Goal: Task Accomplishment & Management: Complete application form

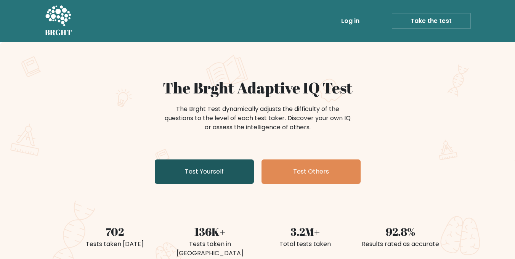
click at [193, 167] on link "Test Yourself" at bounding box center [204, 171] width 99 height 24
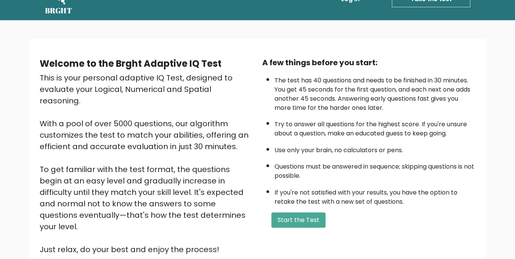
scroll to position [90, 0]
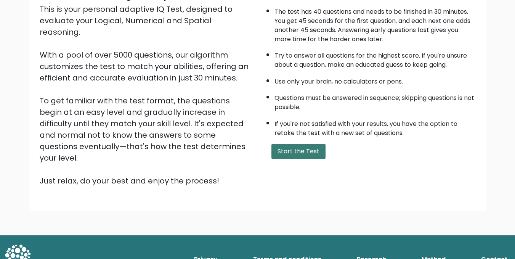
click at [290, 154] on button "Start the Test" at bounding box center [299, 151] width 54 height 15
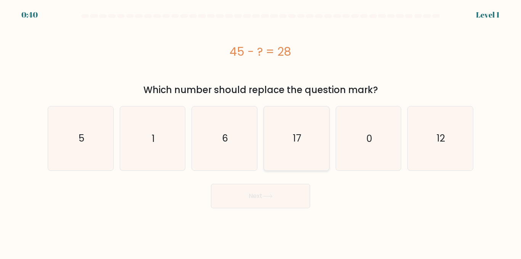
click at [292, 137] on icon "17" at bounding box center [297, 138] width 64 height 64
click at [261, 132] on input "d. 17" at bounding box center [261, 131] width 0 height 2
radio input "true"
click at [270, 207] on button "Next" at bounding box center [260, 196] width 99 height 24
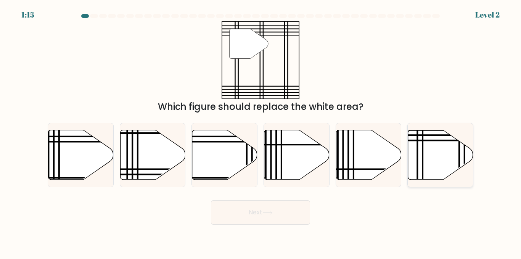
click at [437, 159] on icon at bounding box center [440, 155] width 65 height 50
click at [261, 132] on input "f." at bounding box center [261, 131] width 0 height 2
radio input "true"
click at [295, 215] on button "Next" at bounding box center [260, 212] width 99 height 24
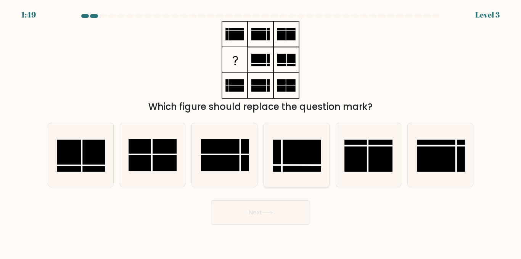
click at [288, 175] on icon at bounding box center [297, 155] width 64 height 64
click at [261, 132] on input "d." at bounding box center [261, 131] width 0 height 2
radio input "true"
click at [259, 208] on button "Next" at bounding box center [260, 212] width 99 height 24
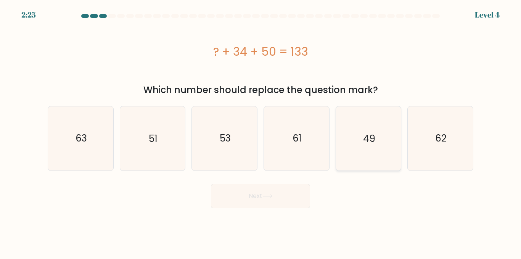
click at [378, 134] on icon "49" at bounding box center [369, 138] width 64 height 64
click at [261, 132] on input "e. 49" at bounding box center [261, 131] width 0 height 2
radio input "true"
click at [268, 207] on button "Next" at bounding box center [260, 196] width 99 height 24
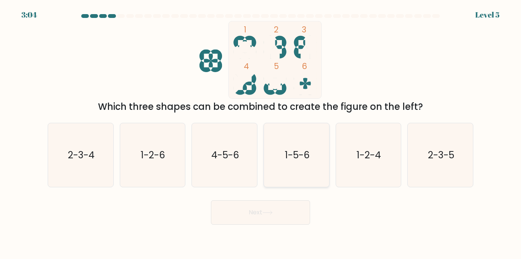
click at [304, 153] on text "1-5-6" at bounding box center [297, 154] width 25 height 13
click at [261, 132] on input "d. 1-5-6" at bounding box center [261, 131] width 0 height 2
radio input "true"
click at [280, 206] on button "Next" at bounding box center [260, 212] width 99 height 24
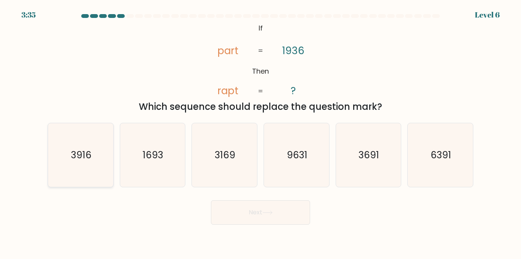
click at [64, 172] on icon "3916" at bounding box center [81, 155] width 64 height 64
click at [261, 132] on input "a. 3916" at bounding box center [261, 131] width 0 height 2
radio input "true"
click at [244, 205] on button "Next" at bounding box center [260, 212] width 99 height 24
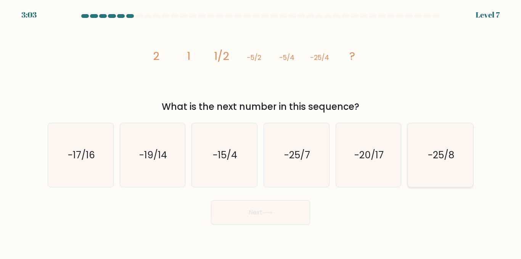
click at [451, 163] on icon "-25/8" at bounding box center [441, 155] width 64 height 64
click at [261, 132] on input "f. -25/8" at bounding box center [261, 131] width 0 height 2
radio input "true"
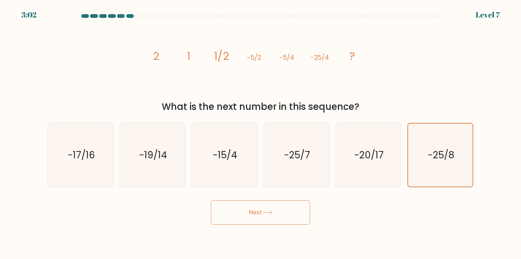
click at [287, 219] on button "Next" at bounding box center [260, 212] width 99 height 24
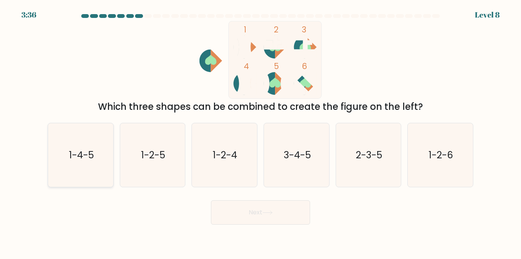
click at [90, 159] on text "1-4-5" at bounding box center [81, 154] width 25 height 13
click at [261, 132] on input "a. 1-4-5" at bounding box center [261, 131] width 0 height 2
radio input "true"
click at [270, 209] on button "Next" at bounding box center [260, 212] width 99 height 24
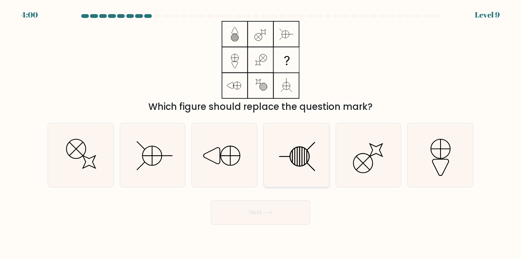
click at [309, 157] on icon at bounding box center [297, 155] width 64 height 64
click at [261, 132] on input "d." at bounding box center [261, 131] width 0 height 2
radio input "true"
click at [271, 218] on button "Next" at bounding box center [260, 212] width 99 height 24
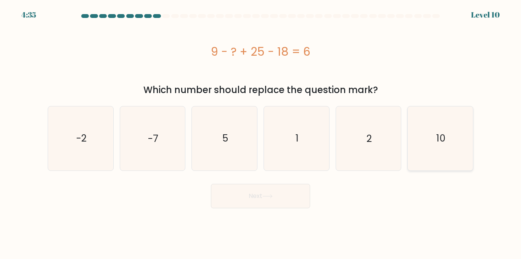
click at [422, 130] on icon "10" at bounding box center [441, 138] width 64 height 64
click at [261, 130] on input "f. 10" at bounding box center [261, 131] width 0 height 2
radio input "true"
click at [287, 191] on button "Next" at bounding box center [260, 196] width 99 height 24
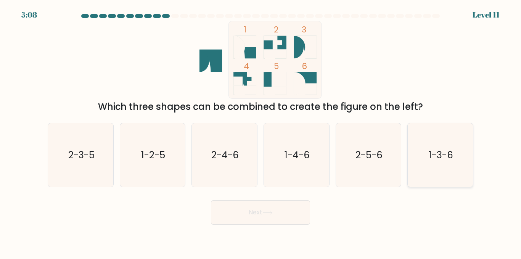
click at [428, 154] on icon "1-3-6" at bounding box center [441, 155] width 64 height 64
click at [261, 132] on input "f. 1-3-6" at bounding box center [261, 131] width 0 height 2
radio input "true"
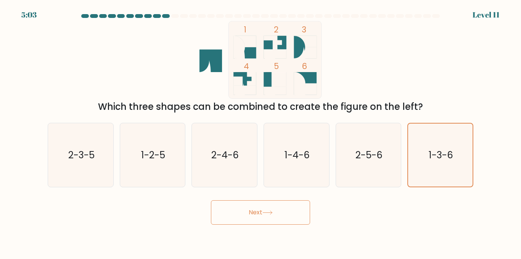
click at [287, 215] on button "Next" at bounding box center [260, 212] width 99 height 24
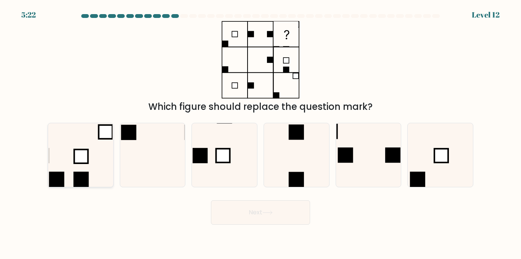
click at [61, 153] on icon at bounding box center [81, 155] width 64 height 64
click at [261, 132] on input "a." at bounding box center [261, 131] width 0 height 2
radio input "true"
click at [277, 208] on button "Next" at bounding box center [260, 212] width 99 height 24
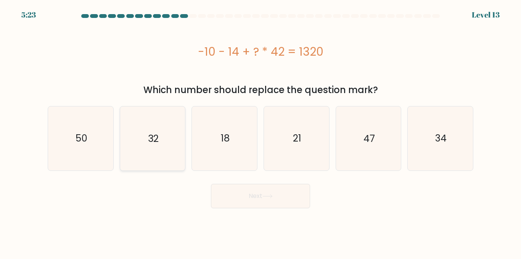
click at [163, 135] on icon "32" at bounding box center [153, 138] width 64 height 64
click at [261, 132] on input "b. 32" at bounding box center [261, 131] width 0 height 2
radio input "true"
click at [247, 194] on button "Next" at bounding box center [260, 196] width 99 height 24
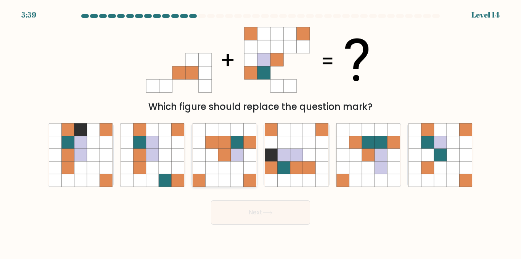
click at [242, 163] on icon at bounding box center [237, 167] width 13 height 13
click at [261, 132] on input "c." at bounding box center [261, 131] width 0 height 2
radio input "true"
click at [290, 216] on button "Next" at bounding box center [260, 212] width 99 height 24
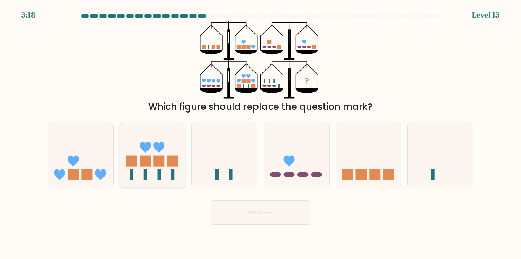
click at [172, 164] on rect at bounding box center [172, 161] width 11 height 11
click at [261, 132] on input "b." at bounding box center [261, 131] width 0 height 2
radio input "true"
click at [254, 209] on button "Next" at bounding box center [260, 212] width 99 height 24
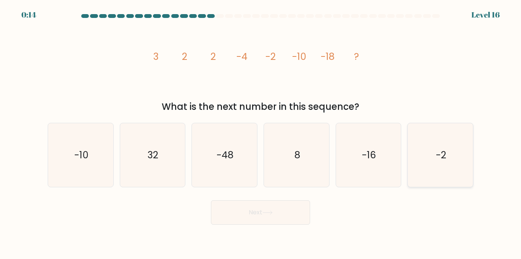
click at [432, 151] on icon "-2" at bounding box center [441, 155] width 64 height 64
click at [261, 132] on input "f. -2" at bounding box center [261, 131] width 0 height 2
radio input "true"
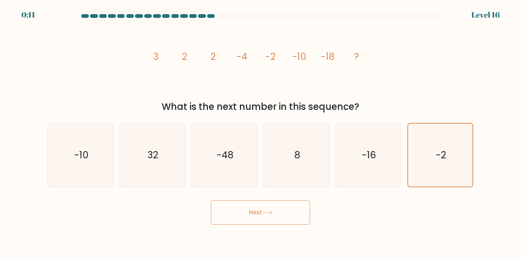
click at [293, 213] on button "Next" at bounding box center [260, 212] width 99 height 24
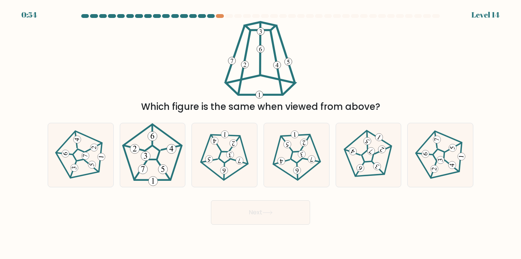
click at [336, 40] on div "Which figure is the same when viewed from above?" at bounding box center [260, 67] width 435 height 93
click at [230, 161] on icon at bounding box center [224, 155] width 51 height 51
click at [261, 132] on input "c." at bounding box center [261, 131] width 0 height 2
radio input "true"
click at [248, 206] on button "Next" at bounding box center [260, 212] width 99 height 24
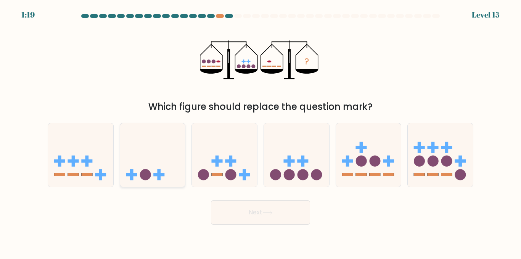
click at [151, 174] on icon at bounding box center [152, 155] width 65 height 54
click at [261, 132] on input "b." at bounding box center [261, 131] width 0 height 2
radio input "true"
click at [251, 217] on button "Next" at bounding box center [260, 212] width 99 height 24
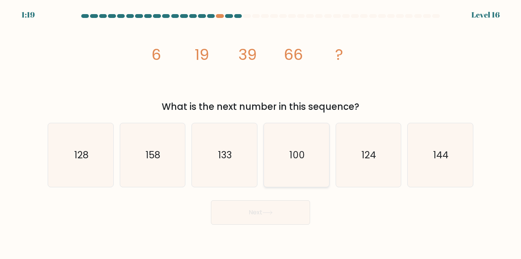
click at [290, 155] on text "100" at bounding box center [297, 154] width 15 height 13
click at [261, 132] on input "d. 100" at bounding box center [261, 131] width 0 height 2
radio input "true"
click at [283, 218] on button "Next" at bounding box center [260, 212] width 99 height 24
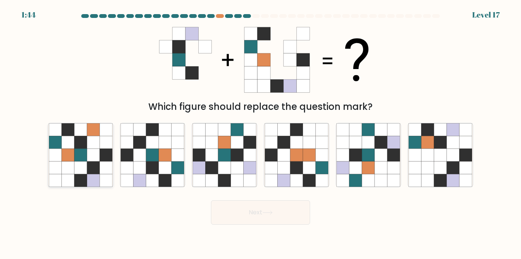
click at [76, 161] on icon at bounding box center [80, 155] width 13 height 13
click at [261, 132] on input "a." at bounding box center [261, 131] width 0 height 2
radio input "true"
click at [159, 161] on icon at bounding box center [152, 155] width 13 height 13
click at [261, 132] on input "b." at bounding box center [261, 131] width 0 height 2
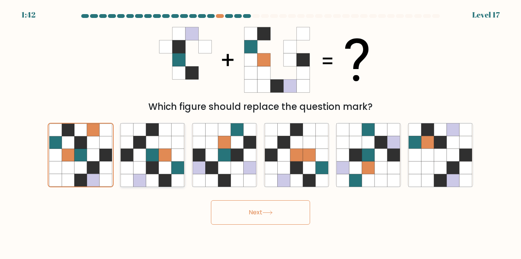
radio input "true"
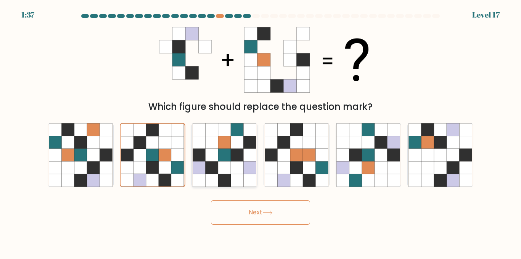
click at [221, 166] on icon at bounding box center [224, 167] width 13 height 13
click at [261, 132] on input "c." at bounding box center [261, 131] width 0 height 2
radio input "true"
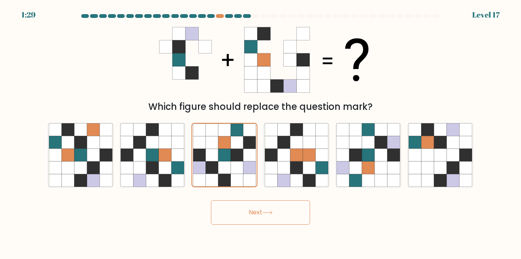
click at [258, 206] on button "Next" at bounding box center [260, 212] width 99 height 24
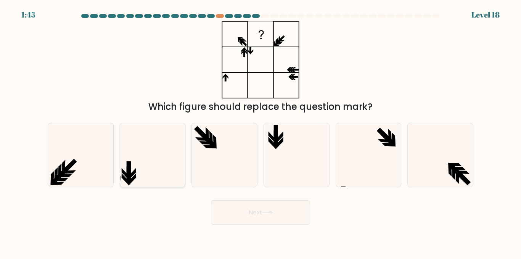
click at [150, 170] on icon at bounding box center [153, 155] width 64 height 64
click at [261, 132] on input "b." at bounding box center [261, 131] width 0 height 2
radio input "true"
click at [83, 172] on icon at bounding box center [81, 155] width 64 height 64
click at [261, 132] on input "a." at bounding box center [261, 131] width 0 height 2
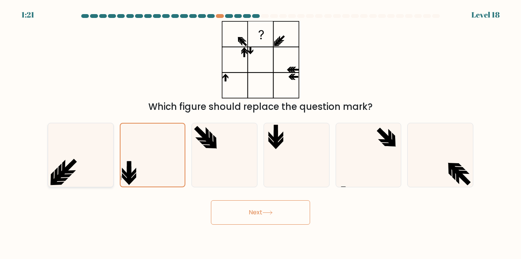
radio input "true"
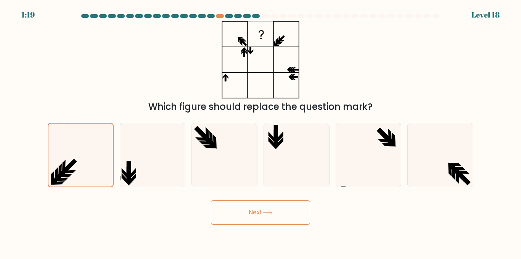
click at [269, 219] on button "Next" at bounding box center [260, 212] width 99 height 24
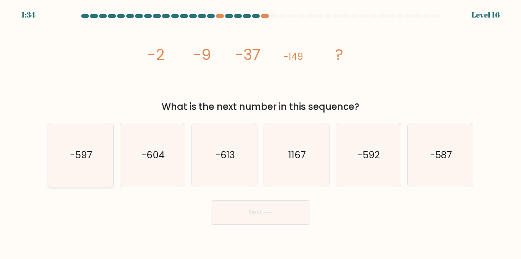
click at [108, 146] on icon "-597" at bounding box center [81, 155] width 64 height 64
click at [261, 132] on input "a. -597" at bounding box center [261, 131] width 0 height 2
radio input "true"
click at [247, 208] on button "Next" at bounding box center [260, 212] width 99 height 24
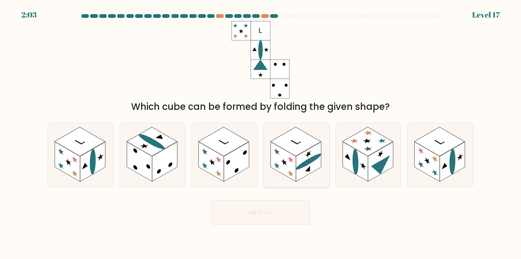
click at [313, 135] on icon at bounding box center [296, 155] width 65 height 64
click at [261, 132] on input "d." at bounding box center [261, 131] width 0 height 2
radio input "true"
click at [226, 149] on rect at bounding box center [224, 141] width 50 height 29
click at [261, 132] on input "c." at bounding box center [261, 131] width 0 height 2
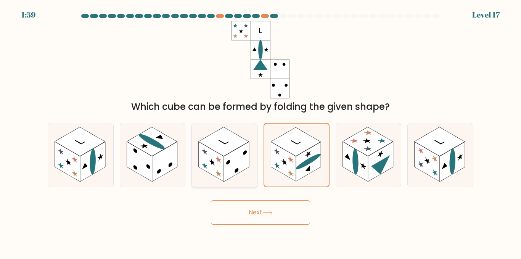
radio input "true"
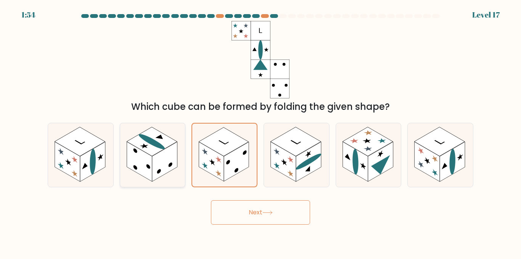
click at [158, 143] on ellipse at bounding box center [151, 142] width 31 height 18
click at [261, 132] on input "b." at bounding box center [261, 131] width 0 height 2
radio input "true"
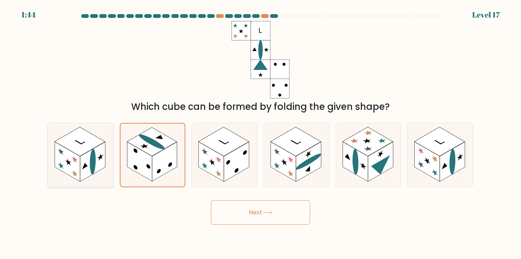
click at [81, 153] on rect at bounding box center [80, 141] width 50 height 29
click at [261, 132] on input "a." at bounding box center [261, 131] width 0 height 2
radio input "true"
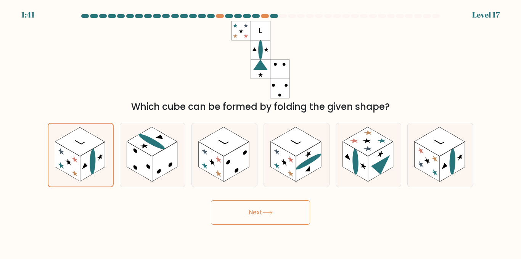
click at [258, 217] on button "Next" at bounding box center [260, 212] width 99 height 24
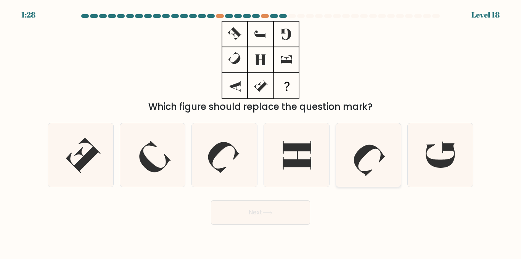
click at [378, 172] on icon at bounding box center [369, 155] width 64 height 64
click at [261, 132] on input "e." at bounding box center [261, 131] width 0 height 2
radio input "true"
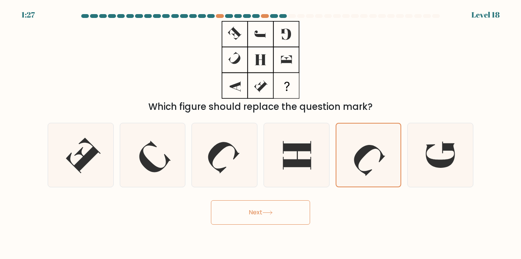
click at [381, 91] on div "Which figure should replace the question mark?" at bounding box center [260, 67] width 435 height 93
click at [150, 176] on icon at bounding box center [153, 155] width 64 height 64
click at [261, 132] on input "b." at bounding box center [261, 131] width 0 height 2
radio input "true"
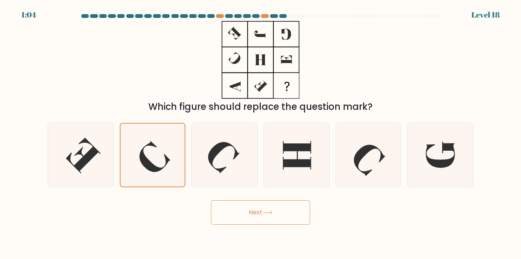
click at [290, 213] on button "Next" at bounding box center [260, 212] width 99 height 24
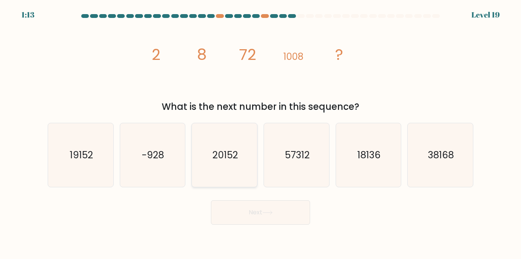
click at [227, 144] on icon "20152" at bounding box center [225, 155] width 64 height 64
click at [261, 132] on input "c. 20152" at bounding box center [261, 131] width 0 height 2
radio input "true"
click at [343, 87] on icon "image/svg+xml 2 8 72 1008 ?" at bounding box center [260, 60] width 229 height 78
click at [106, 147] on icon "19152" at bounding box center [81, 155] width 64 height 64
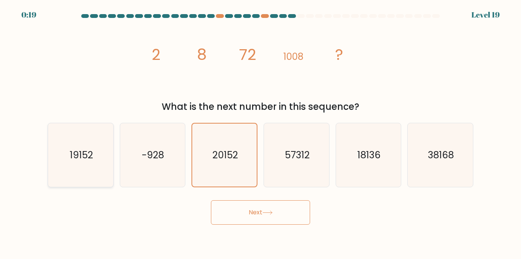
click at [261, 132] on input "a. 19152" at bounding box center [261, 131] width 0 height 2
radio input "true"
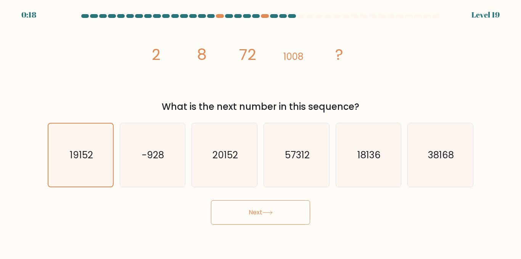
click at [268, 201] on button "Next" at bounding box center [260, 212] width 99 height 24
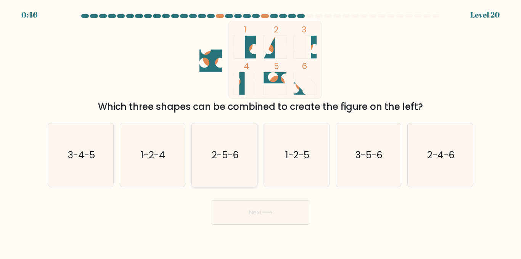
click at [232, 168] on icon "2-5-6" at bounding box center [225, 155] width 64 height 64
click at [261, 132] on input "c. 2-5-6" at bounding box center [261, 131] width 0 height 2
radio input "true"
click at [107, 164] on icon "3-4-5" at bounding box center [81, 155] width 64 height 64
click at [261, 132] on input "a. 3-4-5" at bounding box center [261, 131] width 0 height 2
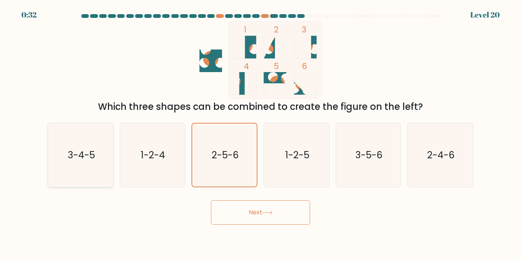
radio input "true"
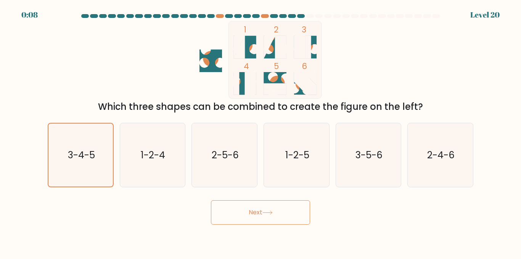
click at [277, 211] on button "Next" at bounding box center [260, 212] width 99 height 24
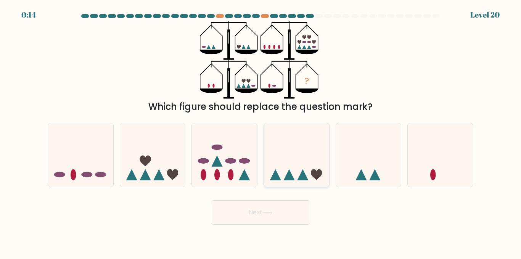
click at [300, 153] on icon at bounding box center [296, 155] width 65 height 54
click at [261, 132] on input "d." at bounding box center [261, 131] width 0 height 2
radio input "true"
click at [268, 213] on icon at bounding box center [268, 213] width 10 height 4
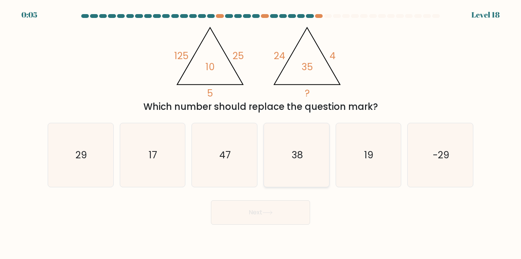
click at [268, 163] on icon "38" at bounding box center [297, 155] width 64 height 64
click at [261, 132] on input "d. 38" at bounding box center [261, 131] width 0 height 2
radio input "true"
click at [275, 214] on button "Next" at bounding box center [260, 212] width 99 height 24
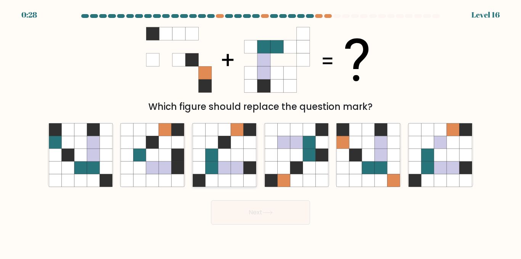
click at [231, 145] on icon at bounding box center [224, 142] width 13 height 13
click at [261, 132] on input "c." at bounding box center [261, 131] width 0 height 2
radio input "true"
click at [260, 224] on button "Next" at bounding box center [260, 212] width 99 height 24
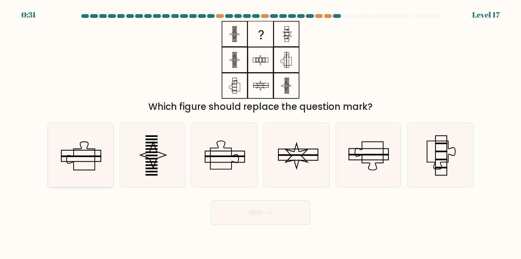
click at [88, 165] on icon at bounding box center [81, 155] width 64 height 64
click at [261, 132] on input "a." at bounding box center [261, 131] width 0 height 2
radio input "true"
click at [253, 214] on button "Next" at bounding box center [260, 212] width 99 height 24
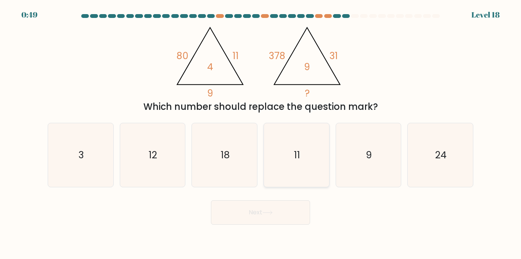
click at [295, 145] on icon "11" at bounding box center [297, 155] width 64 height 64
click at [261, 132] on input "d. 11" at bounding box center [261, 131] width 0 height 2
radio input "true"
click at [276, 211] on button "Next" at bounding box center [260, 212] width 99 height 24
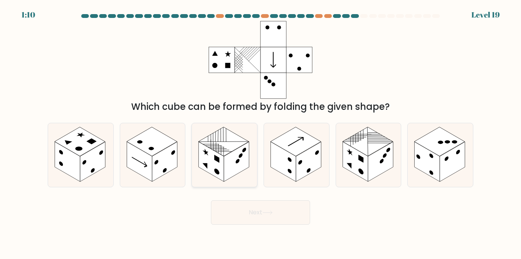
click at [240, 139] on rect at bounding box center [224, 141] width 50 height 29
click at [261, 132] on input "c." at bounding box center [261, 131] width 0 height 2
radio input "true"
click at [256, 216] on button "Next" at bounding box center [260, 212] width 99 height 24
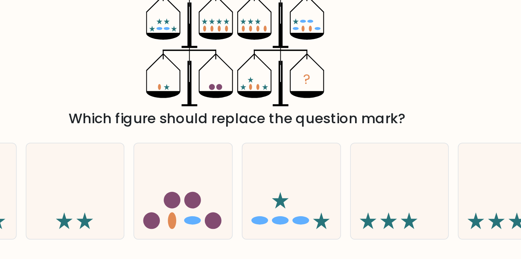
click at [306, 83] on tspan "?" at bounding box center [306, 80] width 5 height 13
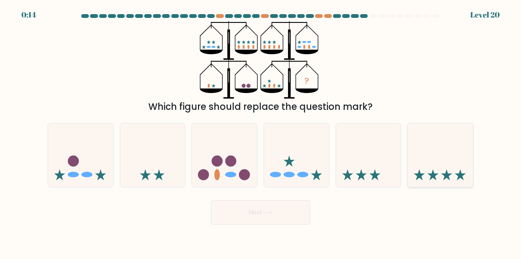
click at [438, 148] on icon at bounding box center [440, 155] width 65 height 54
click at [261, 132] on input "f." at bounding box center [261, 131] width 0 height 2
radio input "true"
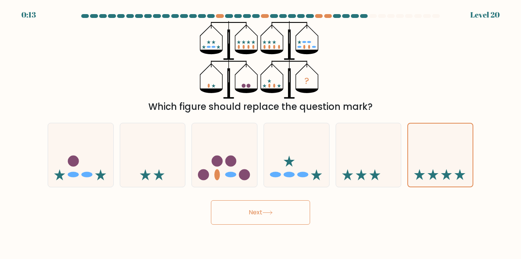
click at [273, 219] on button "Next" at bounding box center [260, 212] width 99 height 24
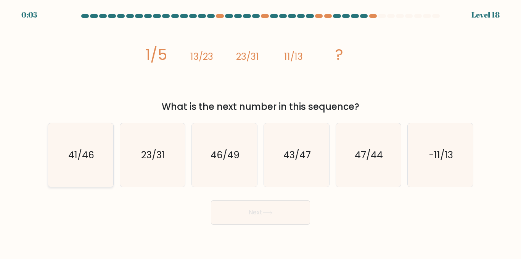
click at [75, 151] on text "41/46" at bounding box center [81, 154] width 26 height 13
click at [261, 132] on input "a. 41/46" at bounding box center [261, 131] width 0 height 2
radio input "true"
click at [294, 211] on button "Next" at bounding box center [260, 212] width 99 height 24
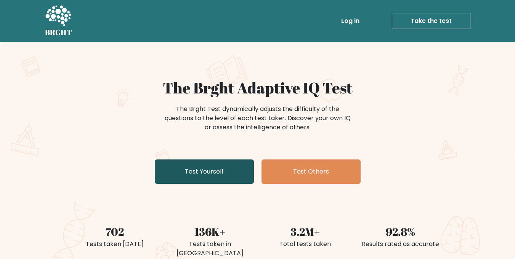
click at [198, 177] on link "Test Yourself" at bounding box center [204, 171] width 99 height 24
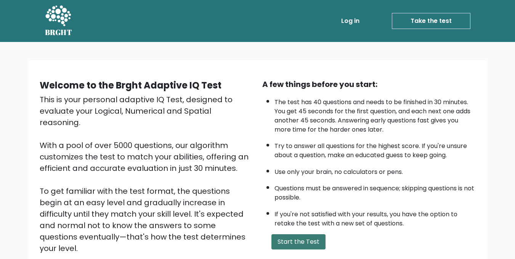
click at [310, 246] on button "Start the Test" at bounding box center [299, 241] width 54 height 15
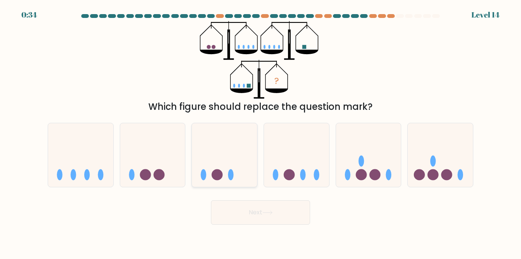
click at [238, 138] on icon at bounding box center [224, 155] width 65 height 54
click at [261, 132] on input "c." at bounding box center [261, 131] width 0 height 2
radio input "true"
click at [257, 218] on button "Next" at bounding box center [260, 212] width 99 height 24
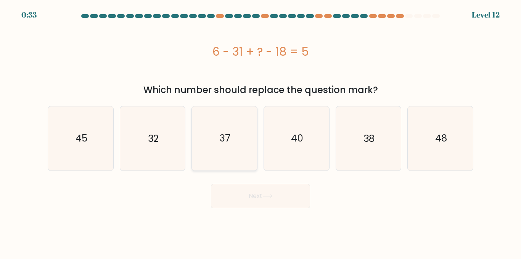
click at [221, 153] on icon "37" at bounding box center [225, 138] width 64 height 64
click at [261, 132] on input "c. 37" at bounding box center [261, 131] width 0 height 2
radio input "true"
click at [254, 212] on body "1:16 Level 12" at bounding box center [260, 129] width 521 height 259
click at [243, 199] on button "Next" at bounding box center [260, 196] width 99 height 24
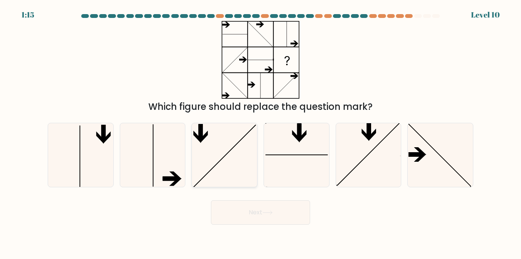
click at [230, 154] on icon at bounding box center [225, 155] width 64 height 64
click at [261, 132] on input "c." at bounding box center [261, 131] width 0 height 2
radio input "true"
click at [255, 214] on button "Next" at bounding box center [260, 212] width 99 height 24
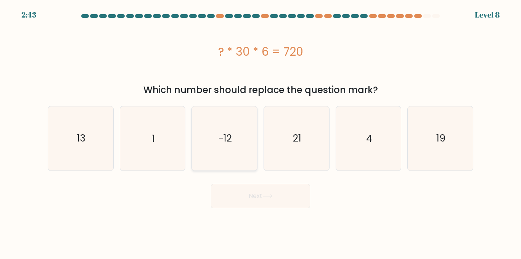
click at [240, 121] on icon "-12" at bounding box center [225, 138] width 64 height 64
click at [261, 130] on input "c. -12" at bounding box center [261, 131] width 0 height 2
radio input "true"
click at [263, 203] on button "Next" at bounding box center [260, 196] width 99 height 24
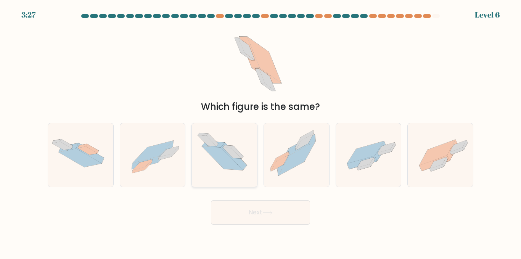
click at [231, 128] on icon at bounding box center [224, 155] width 65 height 56
click at [261, 130] on input "c." at bounding box center [261, 131] width 0 height 2
radio input "true"
click at [257, 213] on button "Next" at bounding box center [260, 212] width 99 height 24
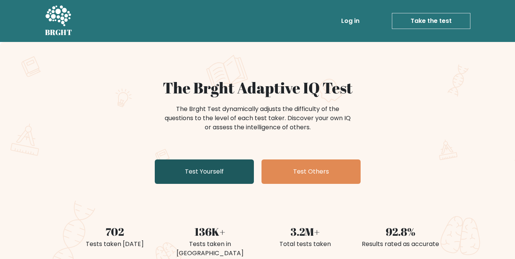
click at [187, 170] on link "Test Yourself" at bounding box center [204, 171] width 99 height 24
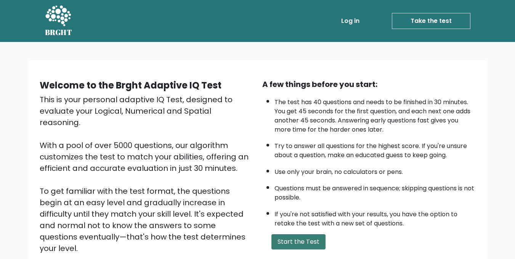
click at [298, 248] on button "Start the Test" at bounding box center [299, 241] width 54 height 15
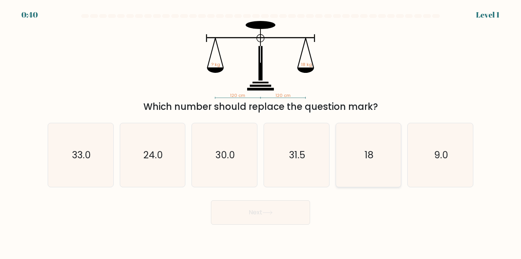
click at [369, 159] on text "18" at bounding box center [369, 154] width 9 height 13
click at [261, 132] on input "e. 18" at bounding box center [261, 131] width 0 height 2
radio input "true"
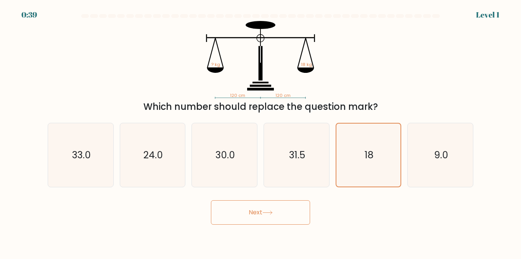
click at [295, 208] on button "Next" at bounding box center [260, 212] width 99 height 24
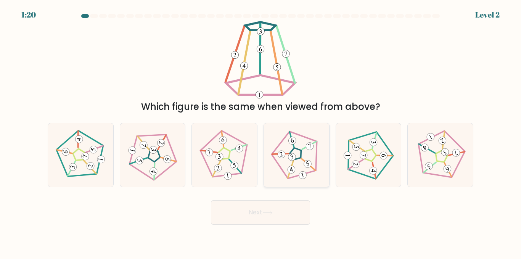
click at [298, 170] on icon at bounding box center [296, 155] width 51 height 51
click at [261, 132] on input "d." at bounding box center [261, 131] width 0 height 2
radio input "true"
click at [294, 217] on button "Next" at bounding box center [260, 212] width 99 height 24
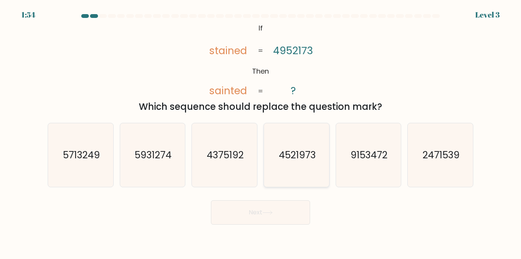
click at [303, 151] on text "4521973" at bounding box center [297, 154] width 37 height 13
click at [261, 132] on input "d. 4521973" at bounding box center [261, 131] width 0 height 2
radio input "true"
click at [288, 214] on button "Next" at bounding box center [260, 212] width 99 height 24
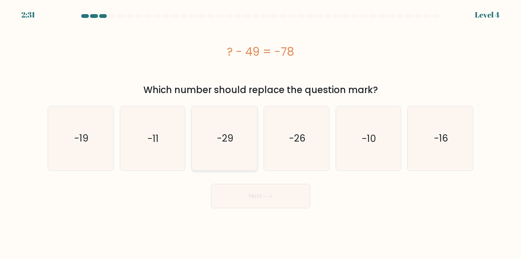
click at [229, 126] on icon "-29" at bounding box center [225, 138] width 64 height 64
click at [261, 130] on input "c. -29" at bounding box center [261, 131] width 0 height 2
radio input "true"
click at [255, 198] on button "Next" at bounding box center [260, 196] width 99 height 24
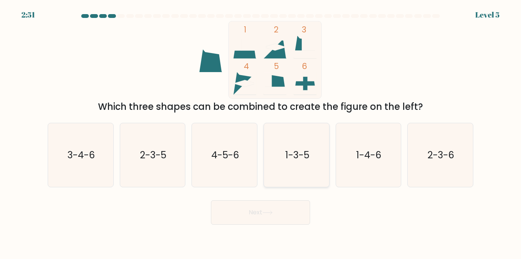
click at [304, 155] on text "1-3-5" at bounding box center [297, 154] width 24 height 13
click at [261, 132] on input "d. 1-3-5" at bounding box center [261, 131] width 0 height 2
radio input "true"
click at [287, 212] on button "Next" at bounding box center [260, 212] width 99 height 24
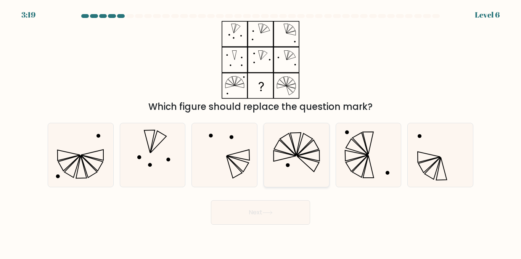
click at [319, 158] on icon at bounding box center [297, 155] width 64 height 64
click at [261, 132] on input "d." at bounding box center [261, 131] width 0 height 2
radio input "true"
click at [282, 224] on button "Next" at bounding box center [260, 212] width 99 height 24
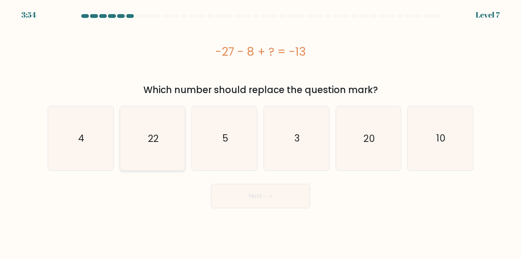
click at [146, 145] on icon "22" at bounding box center [153, 138] width 64 height 64
click at [261, 132] on input "b. 22" at bounding box center [261, 131] width 0 height 2
radio input "true"
click at [251, 194] on button "Next" at bounding box center [260, 196] width 99 height 24
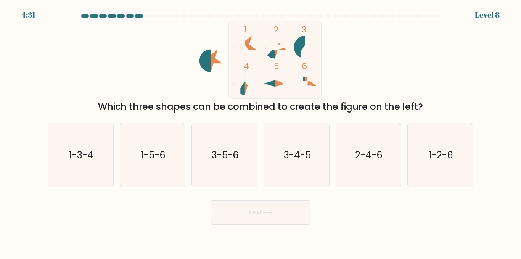
click at [399, 68] on div "1 2 3 4 5 6 Which three shapes can be combined to create the figure on the left?" at bounding box center [260, 67] width 435 height 93
click at [59, 173] on icon "1-3-4" at bounding box center [81, 155] width 64 height 64
click at [261, 132] on input "a. 1-3-4" at bounding box center [261, 131] width 0 height 2
radio input "true"
click at [234, 205] on button "Next" at bounding box center [260, 212] width 99 height 24
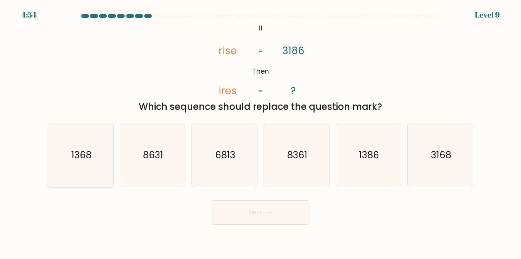
click at [89, 144] on icon "1368" at bounding box center [81, 155] width 64 height 64
click at [261, 132] on input "a. 1368" at bounding box center [261, 131] width 0 height 2
radio input "true"
click at [267, 216] on button "Next" at bounding box center [260, 212] width 99 height 24
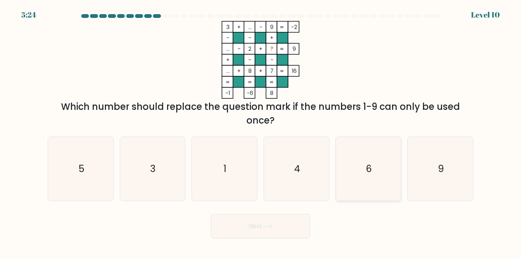
click at [372, 176] on icon "6" at bounding box center [369, 169] width 64 height 64
click at [261, 132] on input "e. 6" at bounding box center [261, 131] width 0 height 2
radio input "true"
click at [267, 217] on button "Next" at bounding box center [260, 226] width 99 height 24
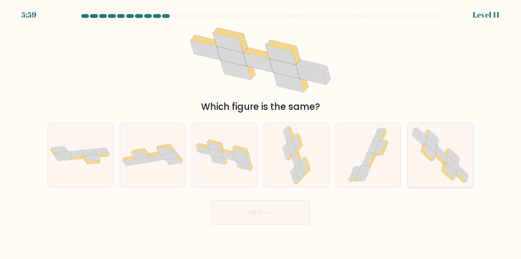
drag, startPoint x: 422, startPoint y: 148, endPoint x: 437, endPoint y: 170, distance: 26.5
click at [437, 170] on icon at bounding box center [440, 155] width 65 height 64
click at [261, 132] on input "f." at bounding box center [261, 131] width 0 height 2
radio input "true"
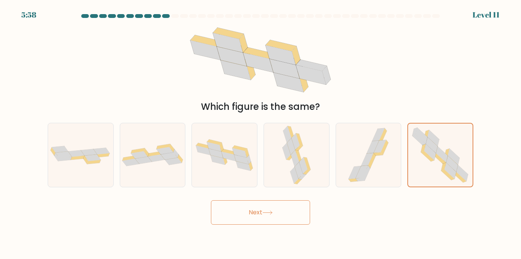
click at [291, 203] on button "Next" at bounding box center [260, 212] width 99 height 24
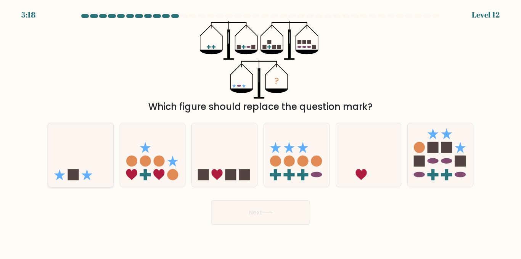
click at [78, 139] on icon at bounding box center [80, 155] width 65 height 54
click at [261, 132] on input "a." at bounding box center [261, 131] width 0 height 2
radio input "true"
click at [272, 208] on button "Next" at bounding box center [260, 212] width 99 height 24
click at [292, 219] on button "Next" at bounding box center [260, 212] width 99 height 24
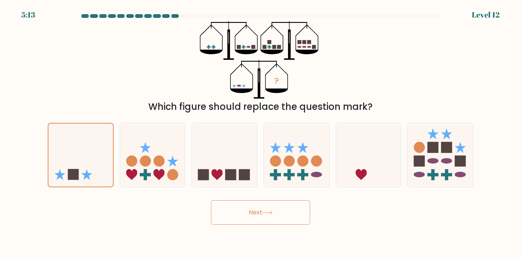
click at [272, 212] on icon at bounding box center [268, 213] width 10 height 4
click at [113, 37] on div "? Which figure should replace the question mark?" at bounding box center [260, 67] width 435 height 93
click at [78, 136] on icon at bounding box center [80, 155] width 64 height 53
click at [261, 132] on input "a." at bounding box center [261, 131] width 0 height 2
click at [262, 215] on button "Next" at bounding box center [260, 212] width 99 height 24
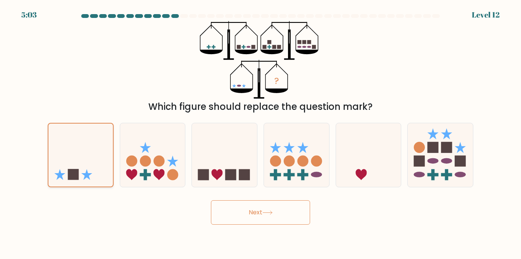
click at [101, 153] on icon at bounding box center [80, 155] width 64 height 53
click at [261, 132] on input "a." at bounding box center [261, 131] width 0 height 2
click at [149, 162] on circle at bounding box center [145, 161] width 11 height 11
click at [261, 132] on input "b." at bounding box center [261, 131] width 0 height 2
radio input "true"
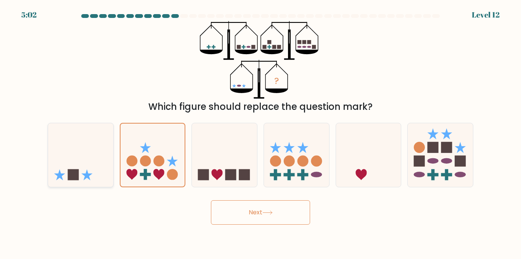
click at [101, 156] on icon at bounding box center [80, 155] width 65 height 54
click at [261, 132] on input "a." at bounding box center [261, 131] width 0 height 2
radio input "true"
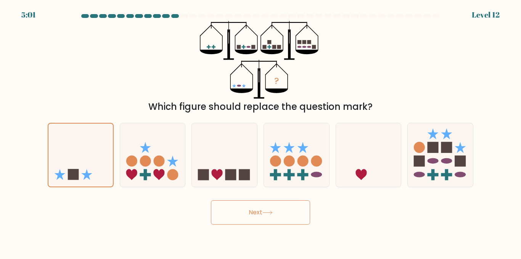
click at [230, 206] on button "Next" at bounding box center [260, 212] width 99 height 24
click at [254, 217] on button "Next" at bounding box center [260, 212] width 99 height 24
click at [71, 148] on icon at bounding box center [80, 155] width 65 height 54
click at [261, 132] on input "a." at bounding box center [261, 131] width 0 height 2
radio input "true"
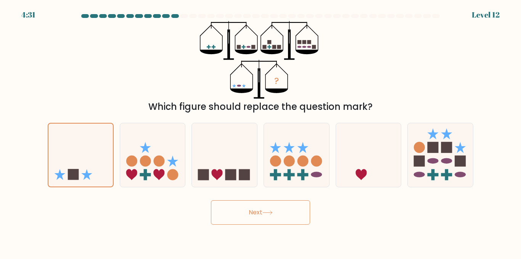
click at [272, 217] on button "Next" at bounding box center [260, 212] width 99 height 24
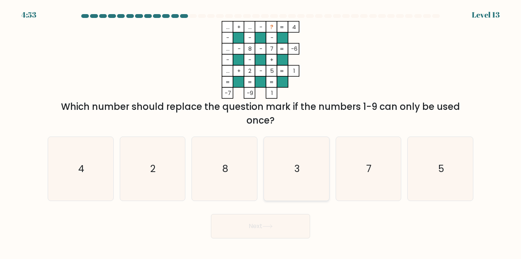
click at [306, 164] on icon "3" at bounding box center [297, 169] width 64 height 64
click at [261, 132] on input "d. 3" at bounding box center [261, 131] width 0 height 2
radio input "true"
click at [263, 228] on button "Next" at bounding box center [260, 226] width 99 height 24
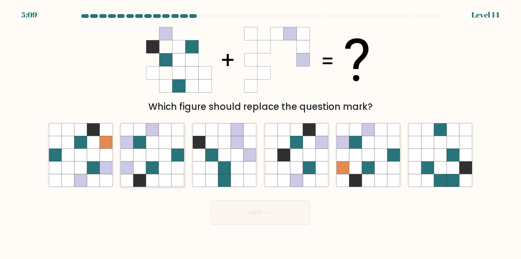
click at [154, 167] on icon at bounding box center [152, 167] width 13 height 13
click at [261, 132] on input "b." at bounding box center [261, 131] width 0 height 2
radio input "true"
click at [257, 213] on button "Next" at bounding box center [260, 212] width 99 height 24
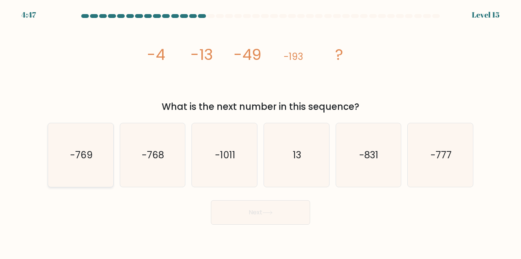
click at [99, 155] on icon "-769" at bounding box center [81, 155] width 64 height 64
click at [261, 132] on input "a. -769" at bounding box center [261, 131] width 0 height 2
radio input "true"
click at [243, 216] on button "Next" at bounding box center [260, 212] width 99 height 24
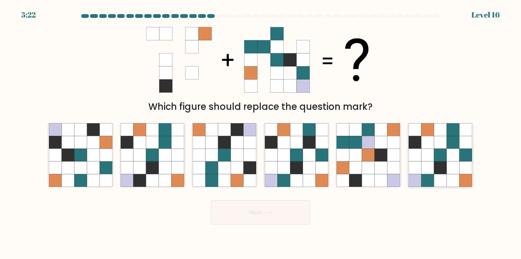
click at [444, 168] on icon at bounding box center [440, 167] width 13 height 13
click at [261, 132] on input "f." at bounding box center [261, 131] width 0 height 2
radio input "true"
click at [272, 211] on icon at bounding box center [268, 213] width 10 height 4
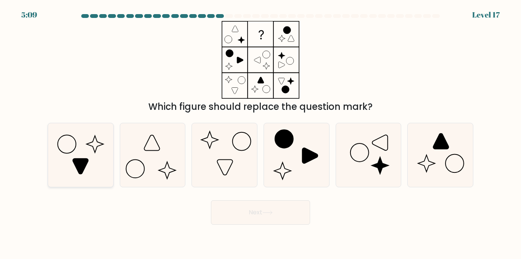
click at [76, 159] on icon at bounding box center [80, 166] width 15 height 15
click at [261, 132] on input "a." at bounding box center [261, 131] width 0 height 2
radio input "true"
click at [275, 205] on button "Next" at bounding box center [260, 212] width 99 height 24
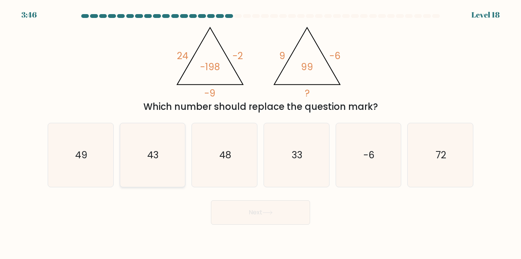
click at [164, 158] on icon "43" at bounding box center [153, 155] width 64 height 64
click at [261, 132] on input "b. 43" at bounding box center [261, 131] width 0 height 2
radio input "true"
click at [300, 161] on text "33" at bounding box center [297, 154] width 11 height 13
click at [261, 132] on input "d. 33" at bounding box center [261, 131] width 0 height 2
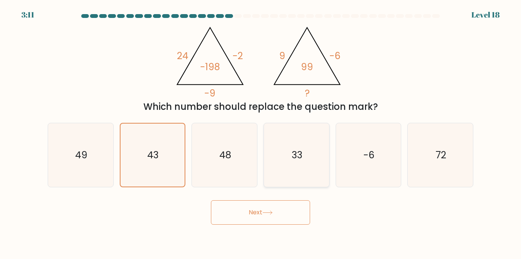
radio input "true"
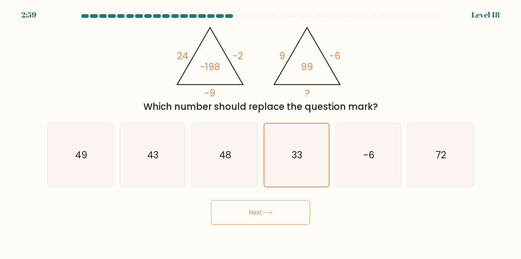
click at [262, 215] on button "Next" at bounding box center [260, 212] width 99 height 24
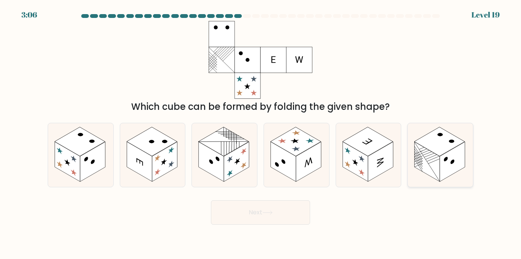
click at [456, 162] on rect at bounding box center [452, 162] width 25 height 40
click at [261, 132] on input "f." at bounding box center [261, 131] width 0 height 2
radio input "true"
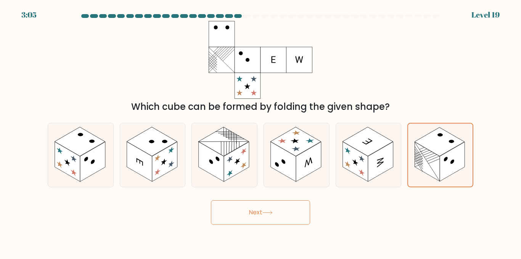
click at [284, 220] on button "Next" at bounding box center [260, 212] width 99 height 24
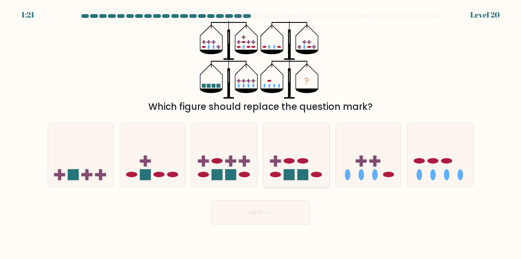
click at [290, 178] on rect at bounding box center [289, 174] width 11 height 11
click at [261, 132] on input "d." at bounding box center [261, 131] width 0 height 2
radio input "true"
click at [279, 210] on button "Next" at bounding box center [260, 212] width 99 height 24
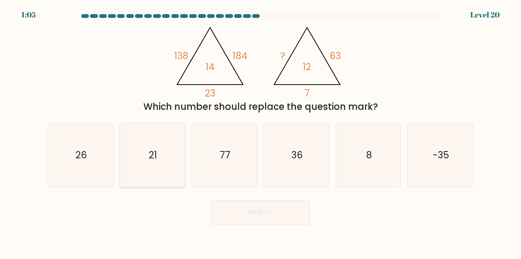
click at [148, 150] on icon "21" at bounding box center [153, 155] width 64 height 64
click at [261, 132] on input "b. 21" at bounding box center [261, 131] width 0 height 2
radio input "true"
click at [247, 214] on button "Next" at bounding box center [260, 212] width 99 height 24
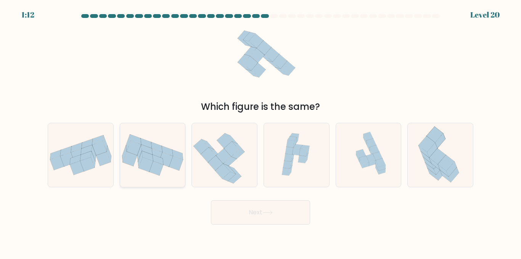
click at [169, 165] on icon at bounding box center [166, 160] width 14 height 14
click at [261, 132] on input "b." at bounding box center [261, 131] width 0 height 2
radio input "true"
click at [245, 214] on button "Next" at bounding box center [260, 212] width 99 height 24
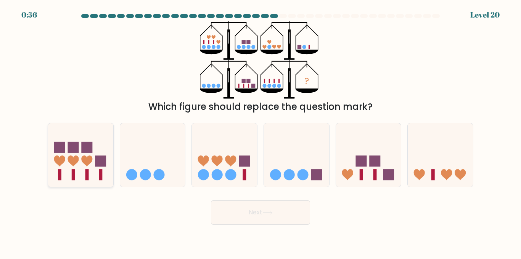
click at [95, 156] on icon at bounding box center [80, 155] width 65 height 54
click at [261, 132] on input "a." at bounding box center [261, 131] width 0 height 2
radio input "true"
click at [265, 227] on body "0:49 Level 20" at bounding box center [260, 129] width 521 height 259
click at [263, 219] on button "Next" at bounding box center [260, 212] width 99 height 24
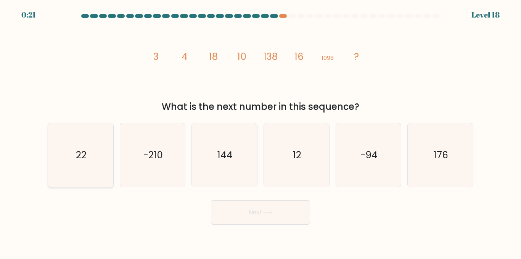
click at [105, 151] on icon "22" at bounding box center [81, 155] width 64 height 64
click at [261, 132] on input "a. 22" at bounding box center [261, 131] width 0 height 2
radio input "true"
click at [225, 212] on button "Next" at bounding box center [260, 212] width 99 height 24
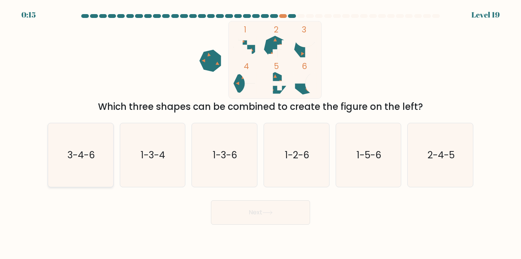
click at [93, 151] on text "3-4-6" at bounding box center [81, 154] width 27 height 13
click at [261, 132] on input "a. 3-4-6" at bounding box center [261, 131] width 0 height 2
radio input "true"
click at [261, 211] on button "Next" at bounding box center [260, 212] width 99 height 24
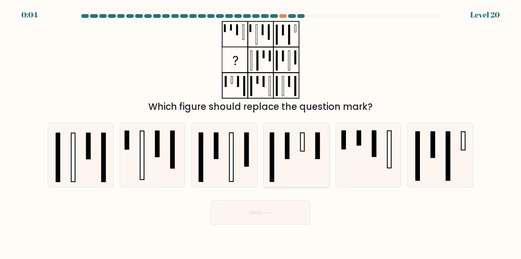
click at [295, 162] on icon at bounding box center [297, 155] width 64 height 64
click at [261, 132] on input "d." at bounding box center [261, 131] width 0 height 2
radio input "true"
click at [294, 216] on button "Next" at bounding box center [260, 212] width 99 height 24
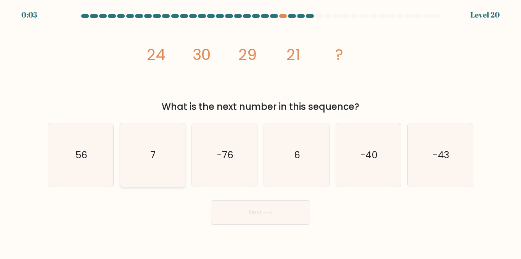
click at [168, 173] on icon "7" at bounding box center [153, 155] width 64 height 64
click at [261, 132] on input "b. 7" at bounding box center [261, 131] width 0 height 2
radio input "true"
click at [312, 145] on icon "6" at bounding box center [297, 155] width 64 height 64
click at [261, 132] on input "d. 6" at bounding box center [261, 131] width 0 height 2
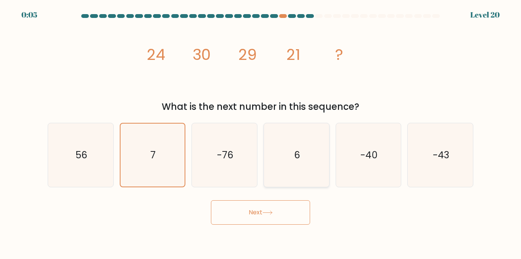
radio input "true"
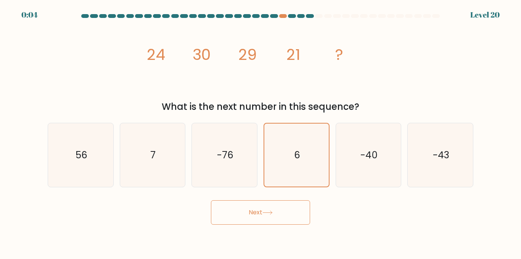
click at [259, 231] on body "0:04 Level 20" at bounding box center [260, 129] width 521 height 259
click at [253, 221] on button "Next" at bounding box center [260, 212] width 99 height 24
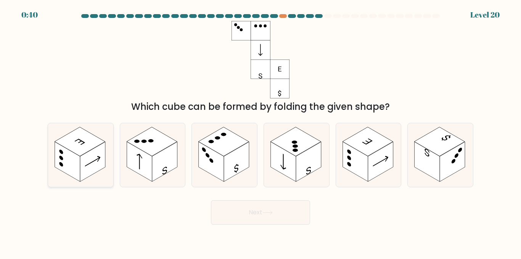
click at [106, 148] on icon at bounding box center [80, 155] width 65 height 64
click at [261, 132] on input "a." at bounding box center [261, 131] width 0 height 2
radio input "true"
click at [243, 203] on button "Next" at bounding box center [260, 212] width 99 height 24
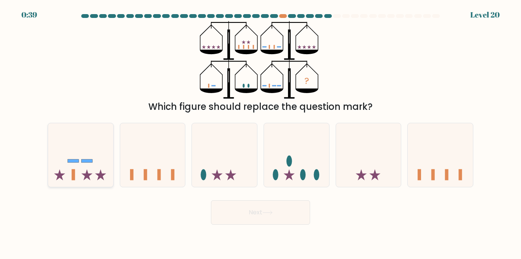
click at [103, 184] on div at bounding box center [81, 155] width 66 height 64
click at [261, 132] on input "a." at bounding box center [261, 131] width 0 height 2
radio input "true"
click at [236, 205] on button "Next" at bounding box center [260, 212] width 99 height 24
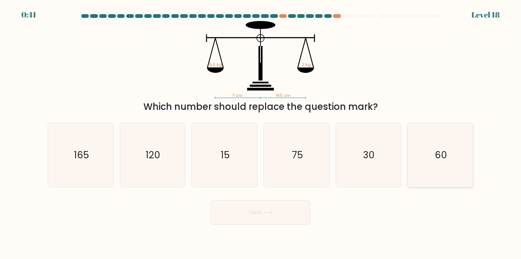
click at [459, 149] on icon "60" at bounding box center [441, 155] width 64 height 64
click at [261, 132] on input "f. 60" at bounding box center [261, 131] width 0 height 2
radio input "true"
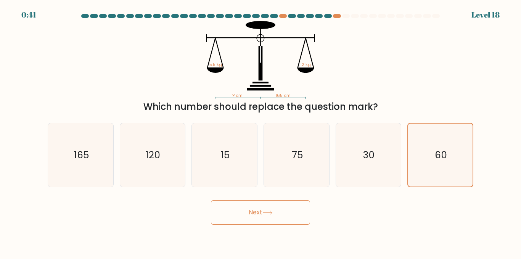
click at [279, 223] on button "Next" at bounding box center [260, 212] width 99 height 24
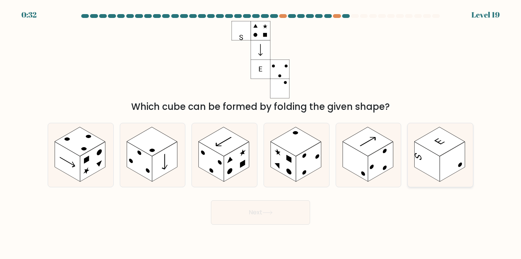
click at [449, 169] on rect at bounding box center [452, 162] width 25 height 40
click at [261, 132] on input "f." at bounding box center [261, 131] width 0 height 2
radio input "true"
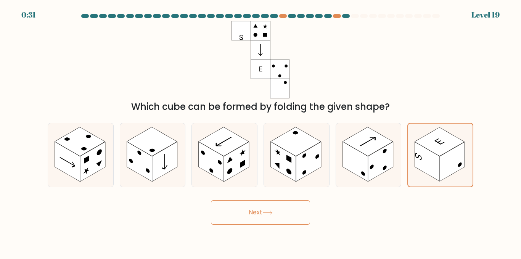
click at [300, 210] on button "Next" at bounding box center [260, 212] width 99 height 24
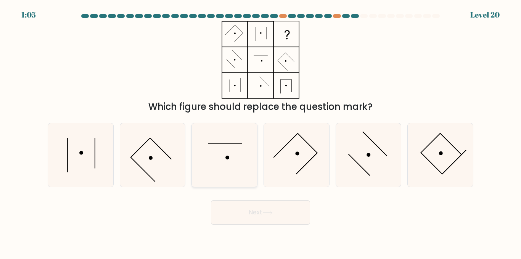
click at [208, 168] on icon at bounding box center [225, 155] width 64 height 64
click at [261, 132] on input "c." at bounding box center [261, 131] width 0 height 2
radio input "true"
click at [249, 207] on button "Next" at bounding box center [260, 212] width 99 height 24
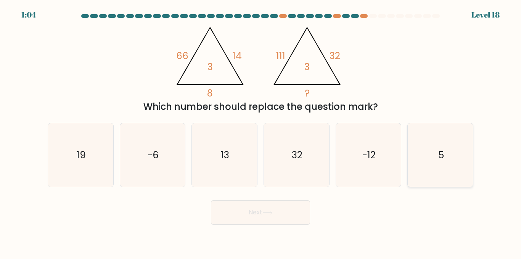
click at [421, 139] on icon "5" at bounding box center [441, 155] width 64 height 64
click at [261, 132] on input "f. 5" at bounding box center [261, 131] width 0 height 2
radio input "true"
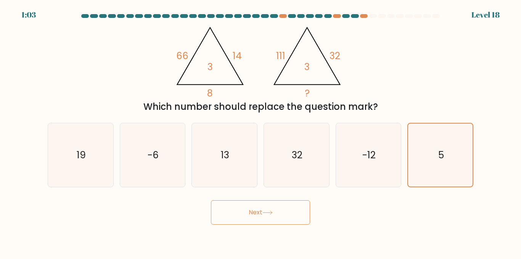
click at [277, 206] on button "Next" at bounding box center [260, 212] width 99 height 24
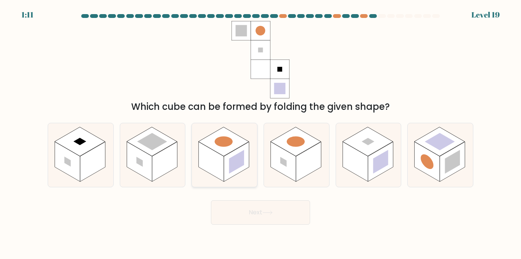
click at [226, 159] on rect at bounding box center [236, 162] width 25 height 40
click at [261, 132] on input "c." at bounding box center [261, 131] width 0 height 2
radio input "true"
click at [361, 169] on rect at bounding box center [355, 162] width 25 height 40
click at [261, 132] on input "e." at bounding box center [261, 131] width 0 height 2
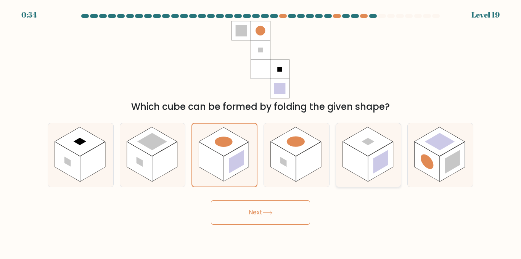
radio input "true"
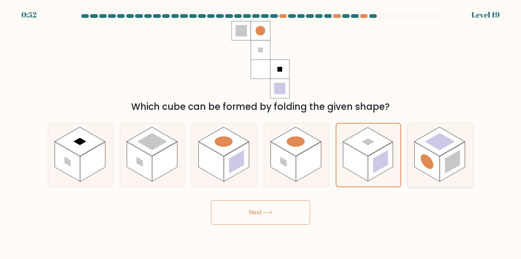
click at [427, 161] on circle at bounding box center [427, 161] width 13 height 20
click at [261, 132] on input "f." at bounding box center [261, 131] width 0 height 2
radio input "true"
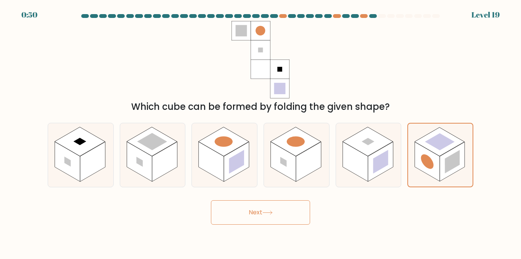
click at [258, 219] on button "Next" at bounding box center [260, 212] width 99 height 24
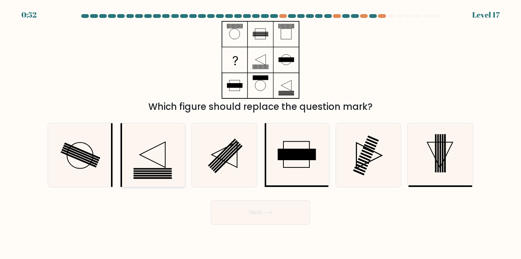
click at [150, 160] on icon at bounding box center [153, 155] width 26 height 26
click at [261, 132] on input "b." at bounding box center [261, 131] width 0 height 2
radio input "true"
click at [241, 208] on button "Next" at bounding box center [260, 212] width 99 height 24
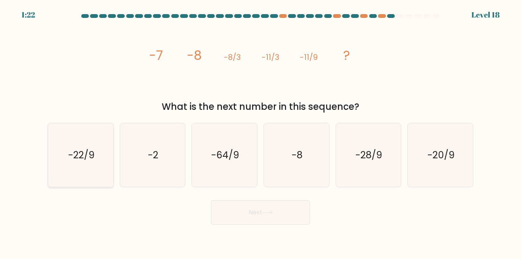
click at [89, 150] on text "-22/9" at bounding box center [81, 154] width 26 height 13
click at [261, 132] on input "a. -22/9" at bounding box center [261, 131] width 0 height 2
radio input "true"
click at [248, 214] on button "Next" at bounding box center [260, 212] width 99 height 24
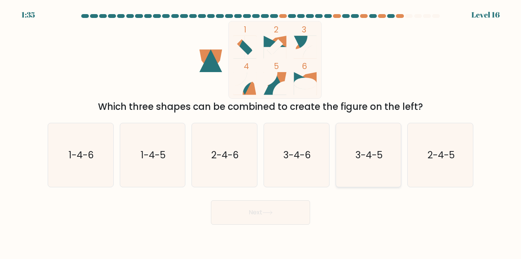
click at [378, 152] on text "3-4-5" at bounding box center [369, 154] width 27 height 13
click at [261, 132] on input "e. 3-4-5" at bounding box center [261, 131] width 0 height 2
radio input "true"
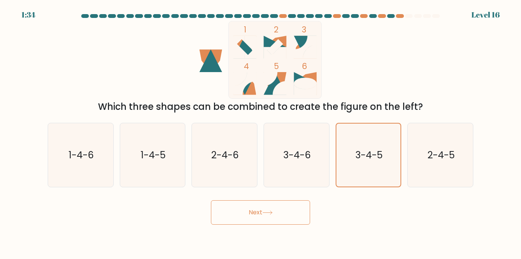
click at [288, 217] on button "Next" at bounding box center [260, 212] width 99 height 24
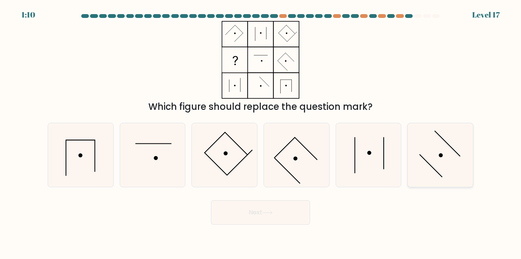
click at [434, 154] on icon at bounding box center [441, 155] width 64 height 64
click at [261, 132] on input "f." at bounding box center [261, 131] width 0 height 2
radio input "true"
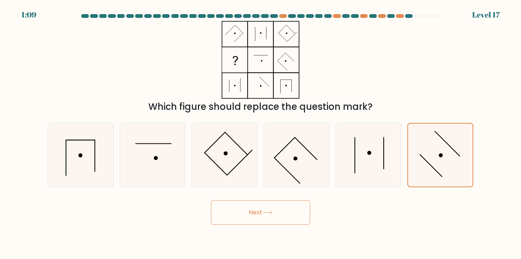
click at [295, 208] on button "Next" at bounding box center [260, 212] width 99 height 24
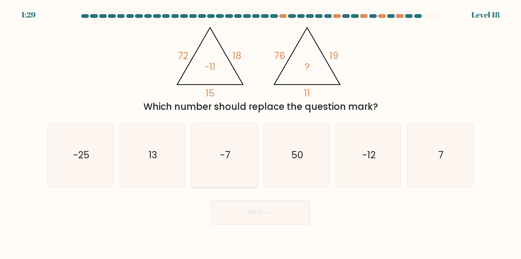
click at [255, 145] on icon "-7" at bounding box center [225, 155] width 64 height 64
click at [261, 132] on input "c. -7" at bounding box center [261, 131] width 0 height 2
radio input "true"
click at [259, 214] on button "Next" at bounding box center [260, 212] width 99 height 24
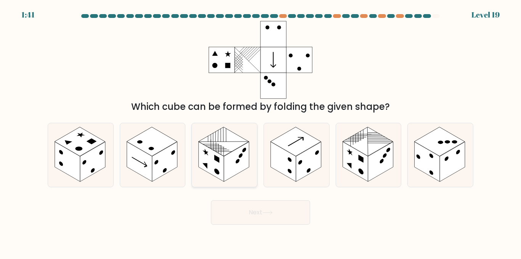
click at [203, 163] on rect at bounding box center [211, 162] width 25 height 40
click at [261, 132] on input "c." at bounding box center [261, 131] width 0 height 2
radio input "true"
click at [289, 211] on button "Next" at bounding box center [260, 212] width 99 height 24
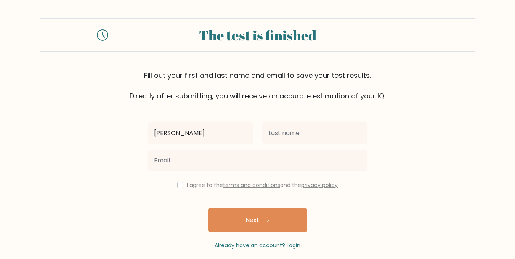
type input "[PERSON_NAME]"
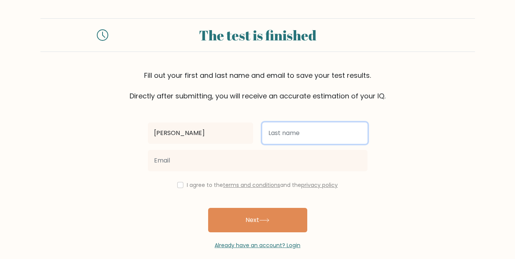
click at [288, 139] on input "text" at bounding box center [315, 132] width 105 height 21
type input "Chettle"
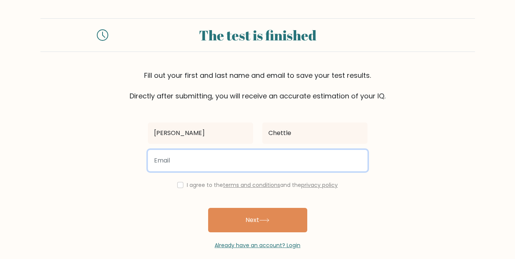
click at [275, 164] on input "email" at bounding box center [258, 160] width 220 height 21
type input "[EMAIL_ADDRESS][DOMAIN_NAME]"
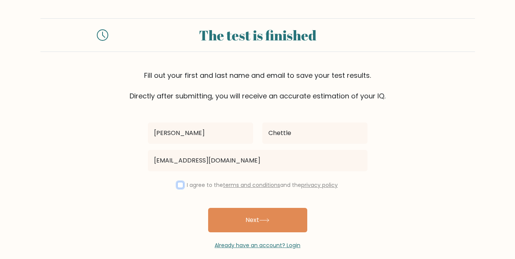
click at [179, 185] on input "checkbox" at bounding box center [180, 185] width 6 height 6
checkbox input "true"
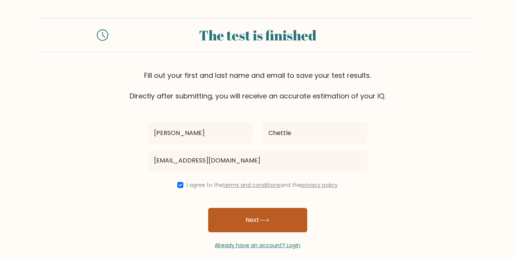
click at [238, 218] on button "Next" at bounding box center [257, 220] width 99 height 24
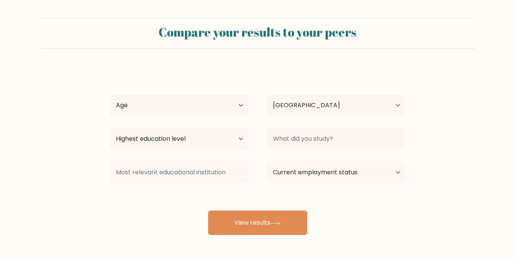
select select "US"
click at [226, 106] on select "Age Under [DEMOGRAPHIC_DATA] [DEMOGRAPHIC_DATA] [DEMOGRAPHIC_DATA] [DEMOGRAPHIC…" at bounding box center [179, 105] width 139 height 21
select select "18_24"
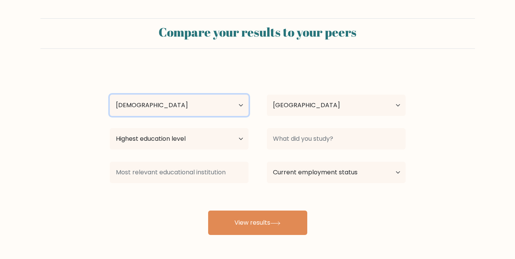
click at [110, 95] on select "Age Under [DEMOGRAPHIC_DATA] [DEMOGRAPHIC_DATA] [DEMOGRAPHIC_DATA] [DEMOGRAPHIC…" at bounding box center [179, 105] width 139 height 21
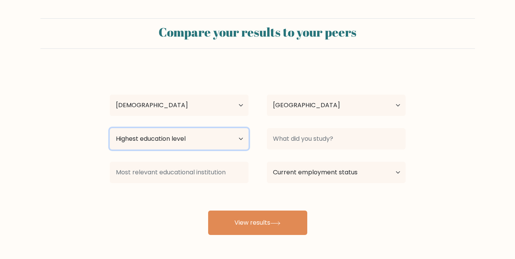
click at [166, 135] on select "Highest education level No schooling Primary Lower Secondary Upper Secondary Oc…" at bounding box center [179, 138] width 139 height 21
select select "bachelors_degree"
click at [110, 128] on select "Highest education level No schooling Primary Lower Secondary Upper Secondary Oc…" at bounding box center [179, 138] width 139 height 21
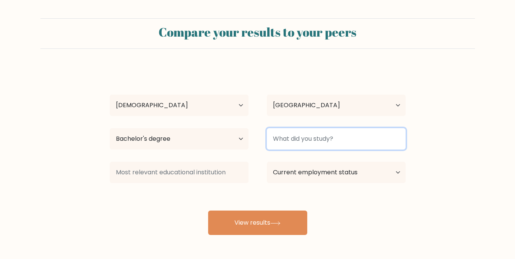
click at [317, 138] on input at bounding box center [336, 138] width 139 height 21
click at [311, 139] on input at bounding box center [336, 138] width 139 height 21
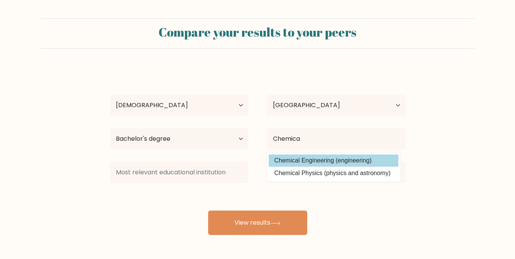
click at [344, 158] on option "Chemical Engineering (engineering)" at bounding box center [334, 161] width 130 height 12
type input "Chemical Engineering"
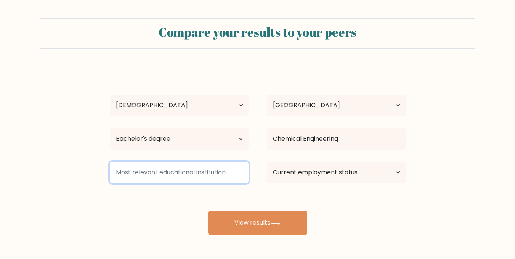
click at [223, 177] on input at bounding box center [179, 172] width 139 height 21
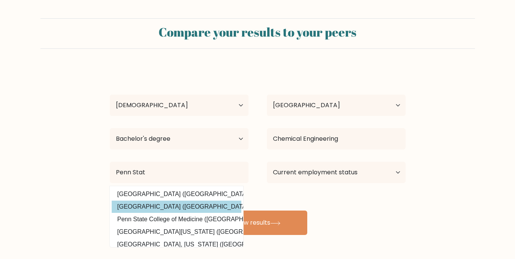
click at [159, 206] on option "[GEOGRAPHIC_DATA] ([GEOGRAPHIC_DATA])" at bounding box center [177, 207] width 130 height 12
type input "[GEOGRAPHIC_DATA]"
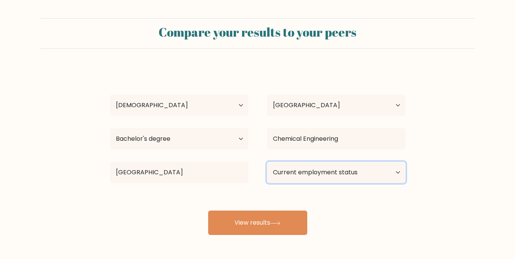
click at [323, 164] on select "Current employment status Employed Student Retired Other / prefer not to answer" at bounding box center [336, 172] width 139 height 21
select select "student"
click at [267, 162] on select "Current employment status Employed Student Retired Other / prefer not to answer" at bounding box center [336, 172] width 139 height 21
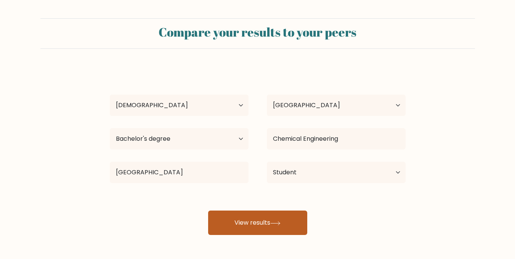
click at [277, 219] on button "View results" at bounding box center [257, 223] width 99 height 24
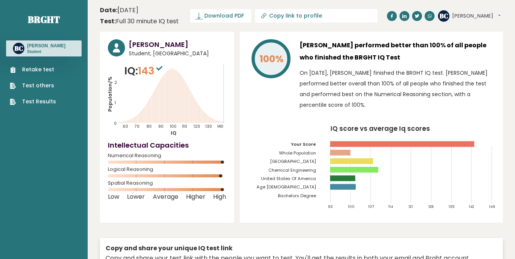
click at [377, 98] on p "On [DATE], [PERSON_NAME] finished the BRGHT IQ test. [PERSON_NAME] performed be…" at bounding box center [397, 89] width 195 height 43
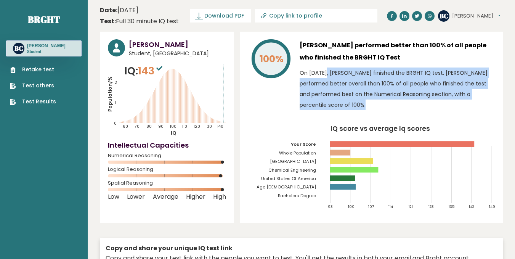
click at [377, 98] on p "On [DATE], [PERSON_NAME] finished the BRGHT IQ test. [PERSON_NAME] performed be…" at bounding box center [397, 89] width 195 height 43
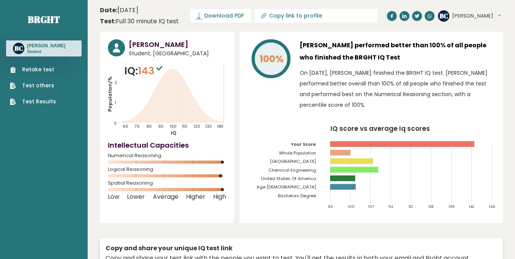
click at [329, 82] on p "On [DATE], [PERSON_NAME] finished the BRGHT IQ test. [PERSON_NAME] performed be…" at bounding box center [397, 89] width 195 height 43
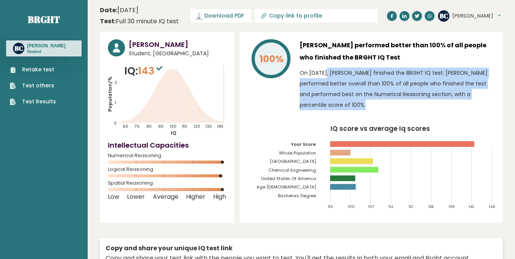
click at [329, 82] on p "On [DATE], [PERSON_NAME] finished the BRGHT IQ test. [PERSON_NAME] performed be…" at bounding box center [397, 89] width 195 height 43
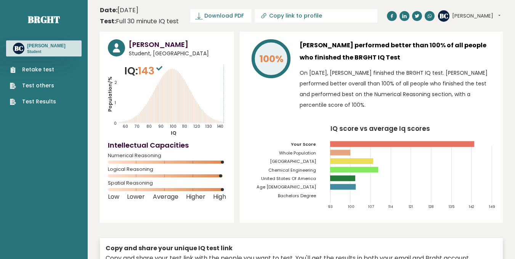
click at [329, 82] on p "On [DATE], [PERSON_NAME] finished the BRGHT IQ test. [PERSON_NAME] performed be…" at bounding box center [397, 89] width 195 height 43
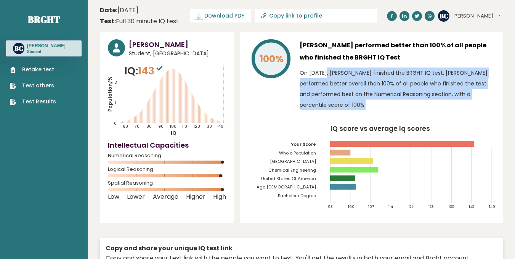
click at [329, 82] on p "On [DATE], [PERSON_NAME] finished the BRGHT IQ test. [PERSON_NAME] performed be…" at bounding box center [397, 89] width 195 height 43
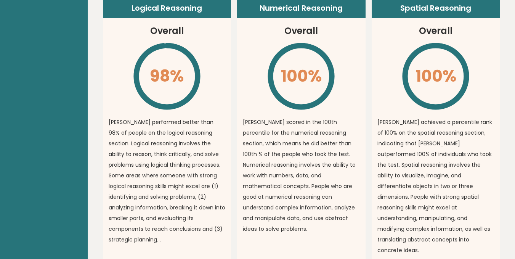
scroll to position [578, 0]
click at [328, 158] on p "[PERSON_NAME] scored in the 100th percentile for the numerical reasoning sectio…" at bounding box center [301, 176] width 117 height 118
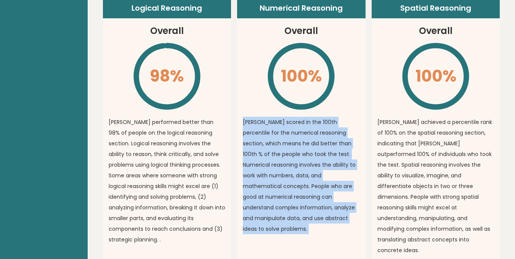
click at [328, 158] on p "[PERSON_NAME] scored in the 100th percentile for the numerical reasoning sectio…" at bounding box center [301, 176] width 117 height 118
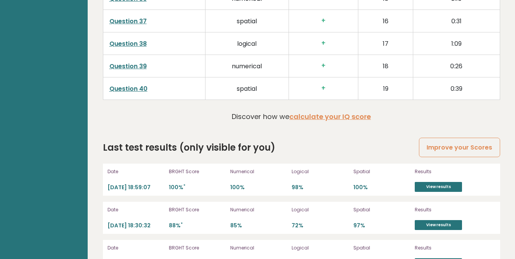
scroll to position [2061, 0]
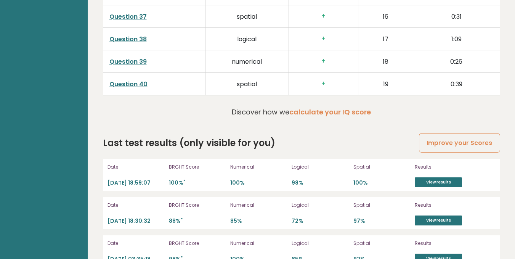
click at [149, 217] on p "[DATE] 18:30:32" at bounding box center [136, 220] width 57 height 7
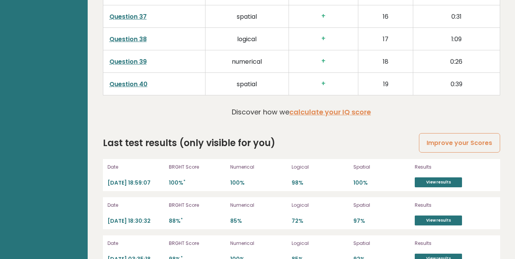
click at [136, 256] on p "[DATE] 03:35:18" at bounding box center [136, 259] width 57 height 7
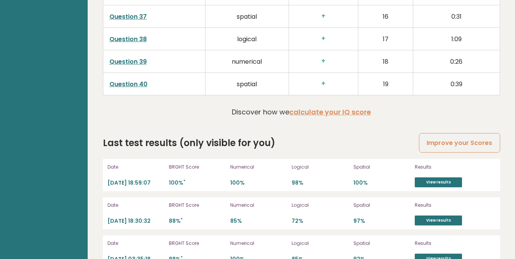
scroll to position [0, 0]
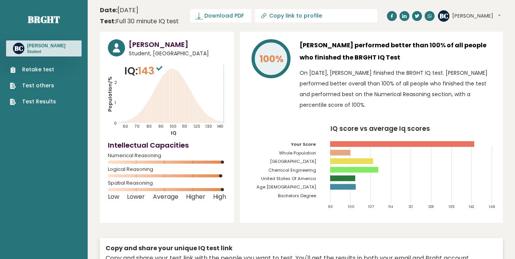
click at [385, 88] on p "On [DATE], [PERSON_NAME] finished the BRGHT IQ test. [PERSON_NAME] performed be…" at bounding box center [397, 89] width 195 height 43
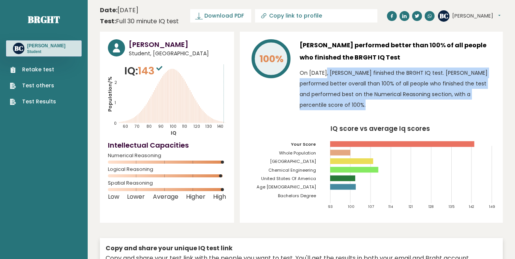
click at [385, 88] on p "On [DATE], [PERSON_NAME] finished the BRGHT IQ test. [PERSON_NAME] performed be…" at bounding box center [397, 89] width 195 height 43
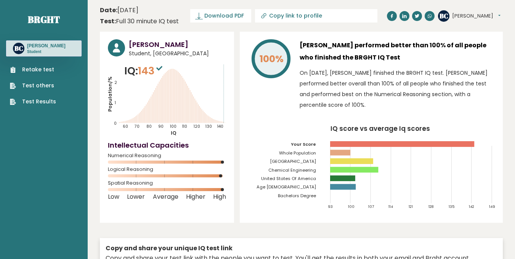
click at [383, 84] on p "On [DATE], [PERSON_NAME] finished the BRGHT IQ test. [PERSON_NAME] performed be…" at bounding box center [397, 89] width 195 height 43
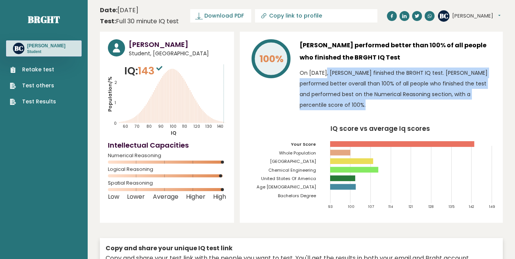
click at [383, 84] on p "On [DATE], [PERSON_NAME] finished the BRGHT IQ test. [PERSON_NAME] performed be…" at bounding box center [397, 89] width 195 height 43
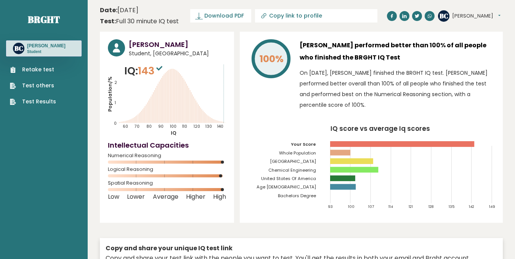
click at [466, 14] on button "[PERSON_NAME]" at bounding box center [477, 16] width 48 height 8
click at [384, 50] on h3 "[PERSON_NAME] performed better than 100% of all people who finished the BRGHT I…" at bounding box center [397, 51] width 195 height 24
